Goal: Task Accomplishment & Management: Manage account settings

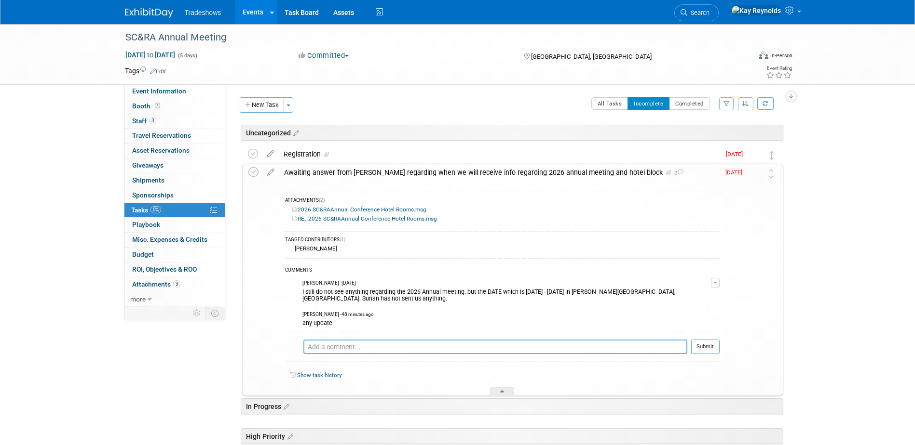
click at [315, 340] on textarea at bounding box center [495, 347] width 384 height 14
click at [276, 175] on icon at bounding box center [270, 170] width 17 height 12
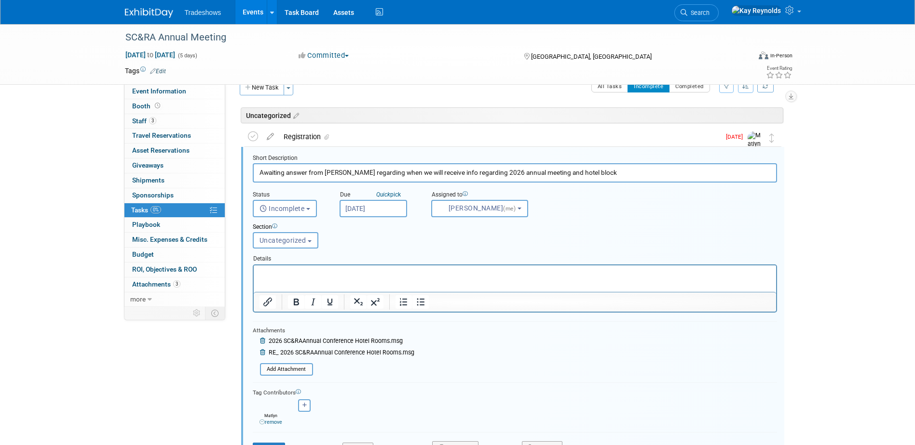
scroll to position [23, 0]
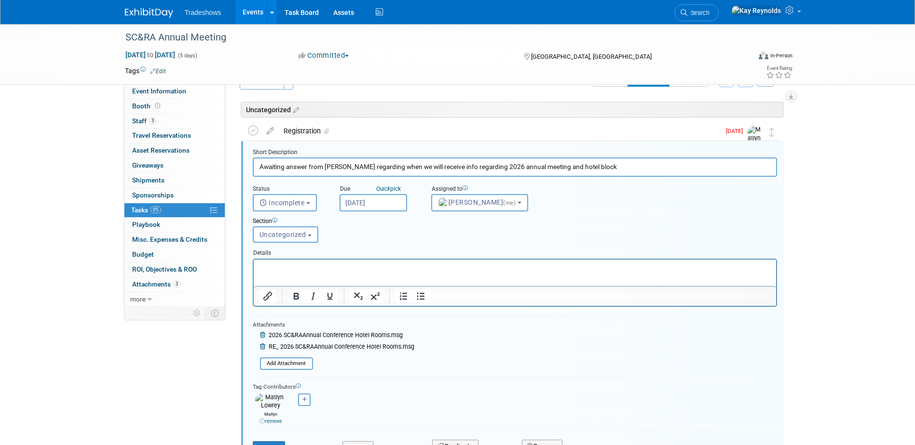
click at [355, 204] on input "Sep 5, 2025" at bounding box center [372, 202] width 67 height 17
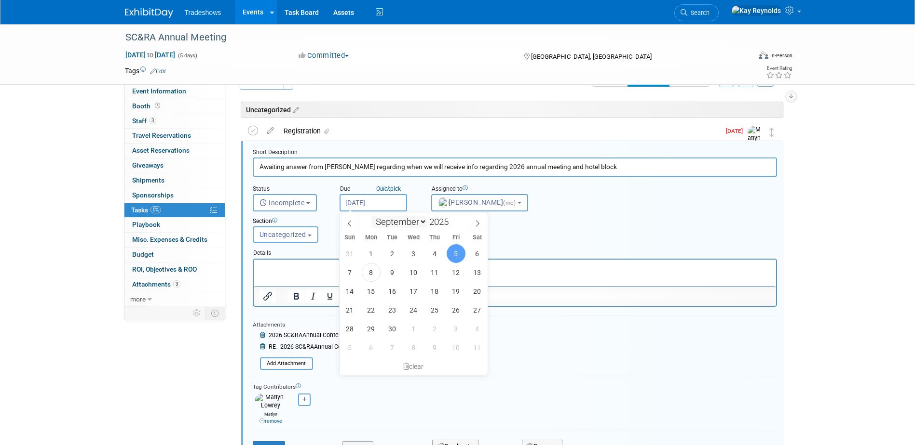
click at [422, 223] on select "January February March April May June July August September October November De…" at bounding box center [398, 222] width 55 height 12
select select "9"
click at [371, 216] on select "January February March April May June July August September October November De…" at bounding box center [398, 222] width 55 height 12
click at [370, 275] on span "6" at bounding box center [371, 272] width 19 height 19
type input "Oct 6, 2025"
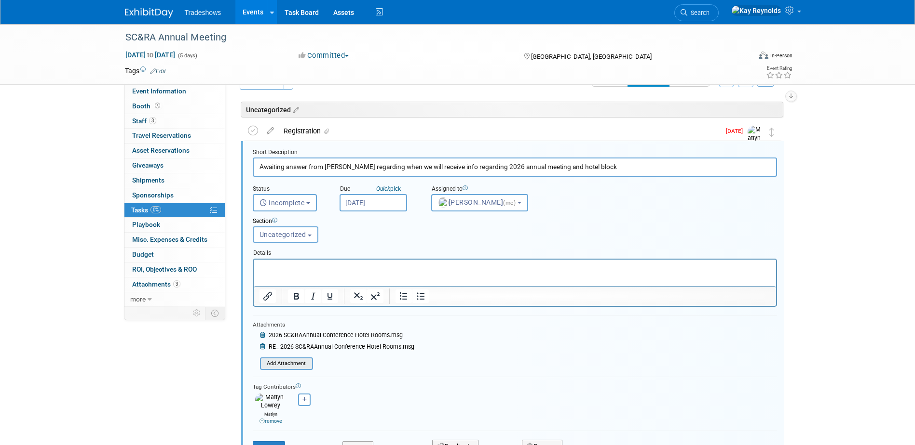
scroll to position [120, 0]
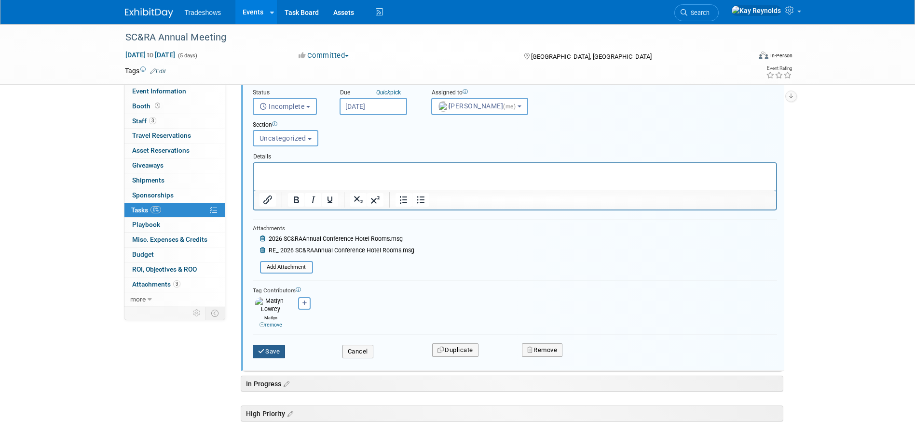
click at [276, 346] on button "Save" at bounding box center [269, 351] width 33 height 13
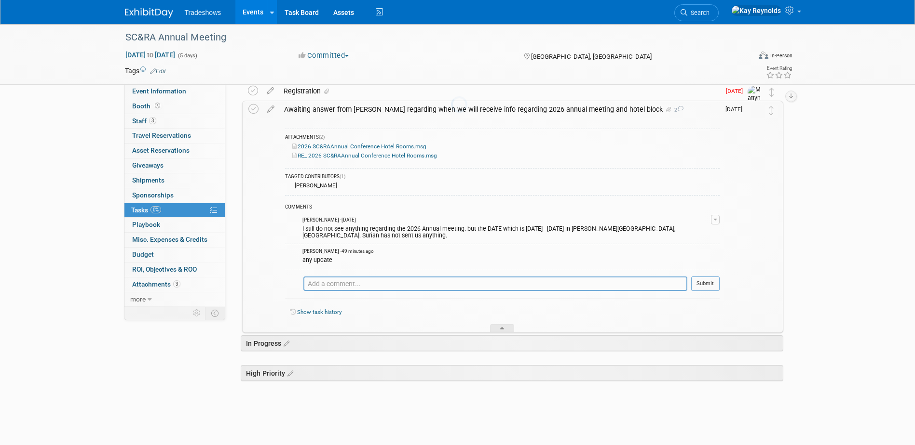
scroll to position [63, 0]
click at [326, 277] on textarea at bounding box center [506, 284] width 361 height 14
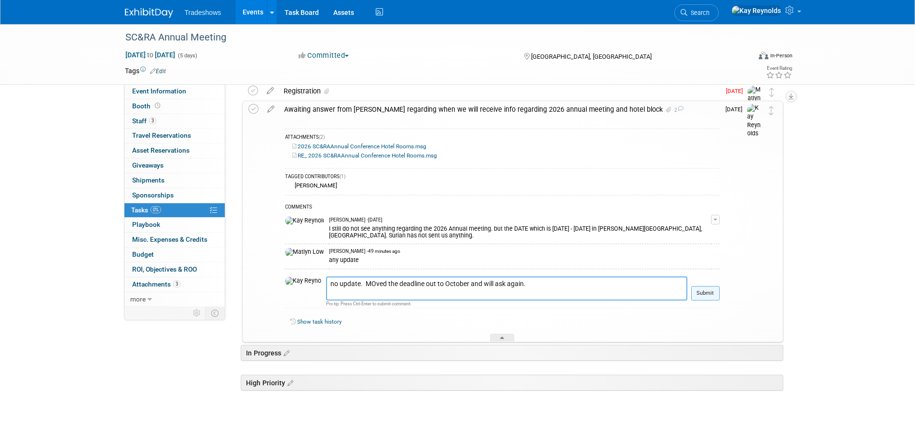
type textarea "no update. MOved the deadline out to October and will ask again."
click at [706, 286] on button "Submit" at bounding box center [705, 293] width 28 height 14
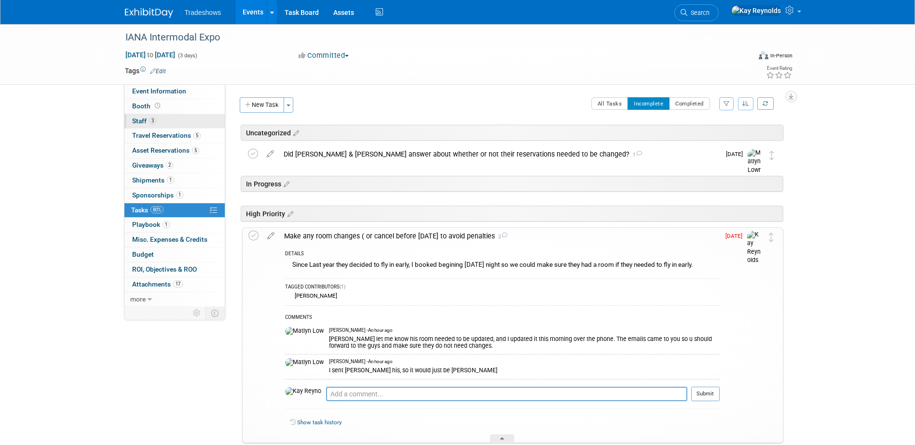
click at [163, 120] on link "3 Staff 3" at bounding box center [174, 121] width 100 height 14
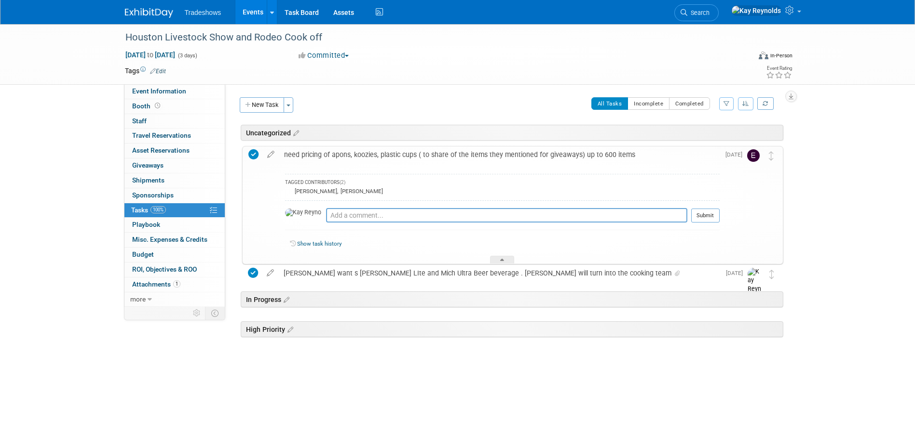
click at [188, 213] on link "100% Tasks 100%" at bounding box center [174, 210] width 100 height 14
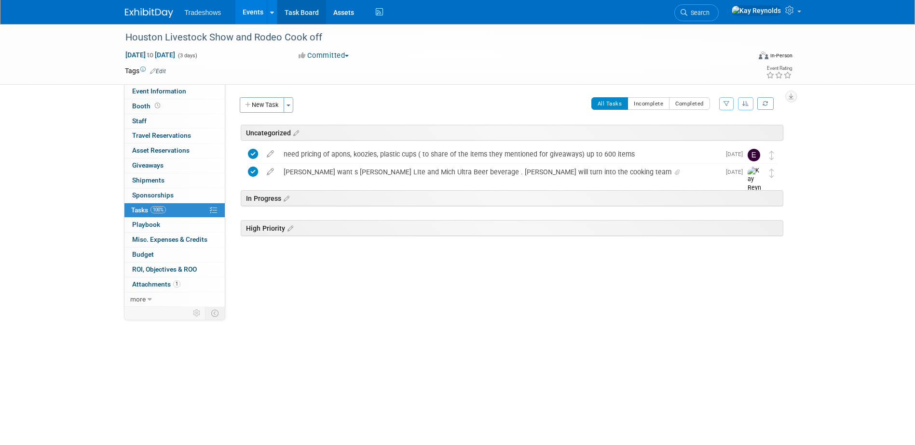
click at [301, 13] on link "Task Board" at bounding box center [301, 12] width 49 height 24
